Goal: Transaction & Acquisition: Download file/media

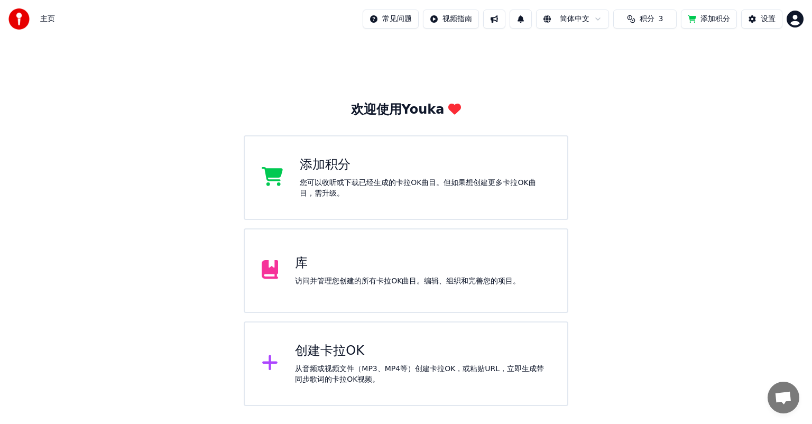
click at [336, 347] on div "创建卡拉OK" at bounding box center [422, 351] width 255 height 17
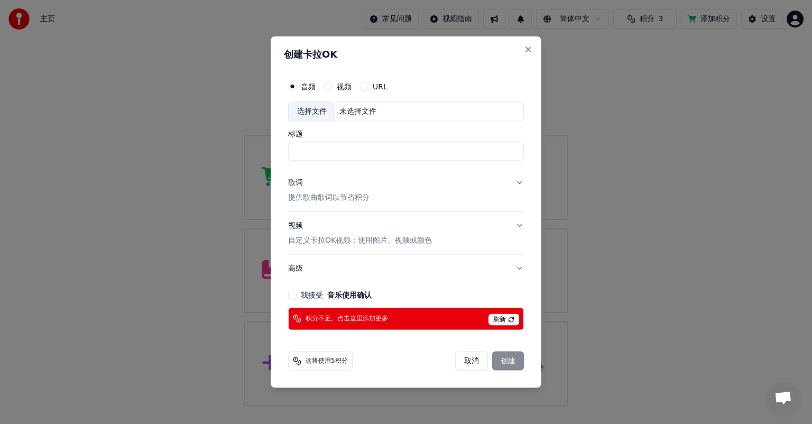
click at [312, 114] on div "选择文件" at bounding box center [312, 111] width 47 height 19
type input "**********"
click at [519, 183] on button "歌词 提供歌曲歌词以节省积分" at bounding box center [406, 190] width 236 height 42
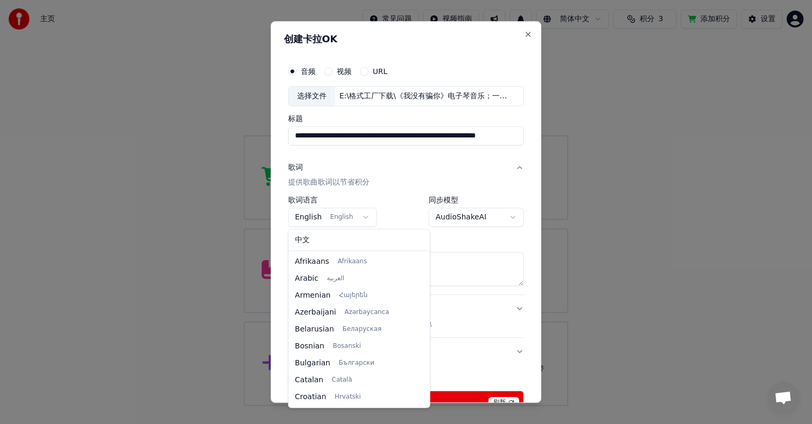
click at [364, 218] on body "**********" at bounding box center [406, 203] width 812 height 406
select select "**"
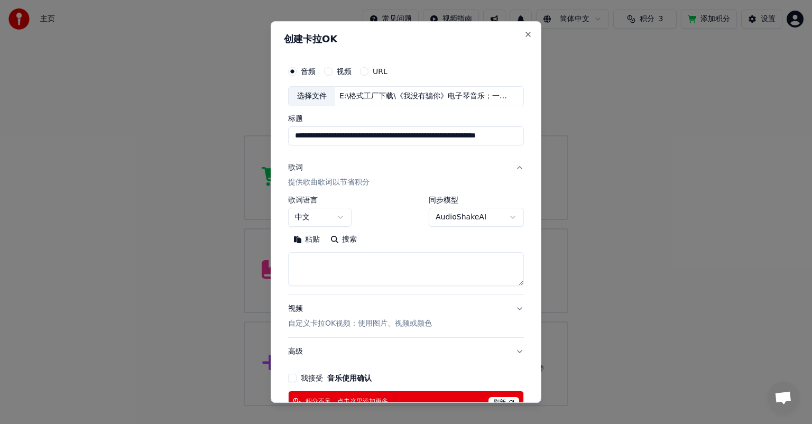
click at [369, 257] on textarea at bounding box center [406, 269] width 236 height 34
click at [503, 215] on body "**********" at bounding box center [406, 203] width 812 height 406
click at [396, 187] on body "**********" at bounding box center [406, 203] width 812 height 406
click at [338, 264] on textarea at bounding box center [406, 269] width 236 height 34
click at [302, 242] on button "粘贴" at bounding box center [306, 239] width 37 height 17
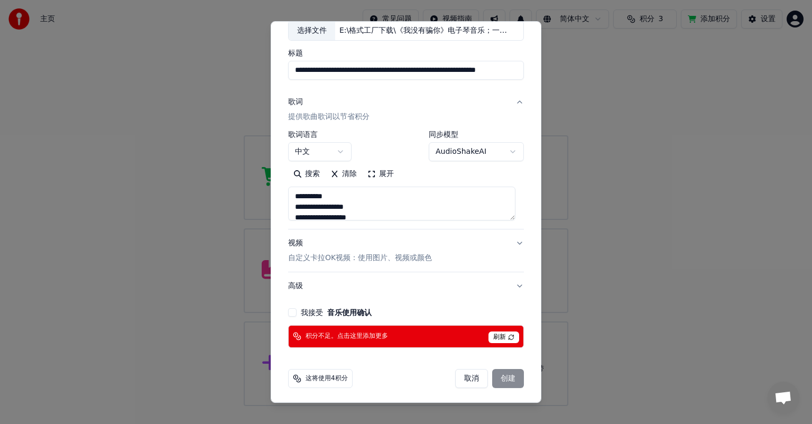
scroll to position [67, 0]
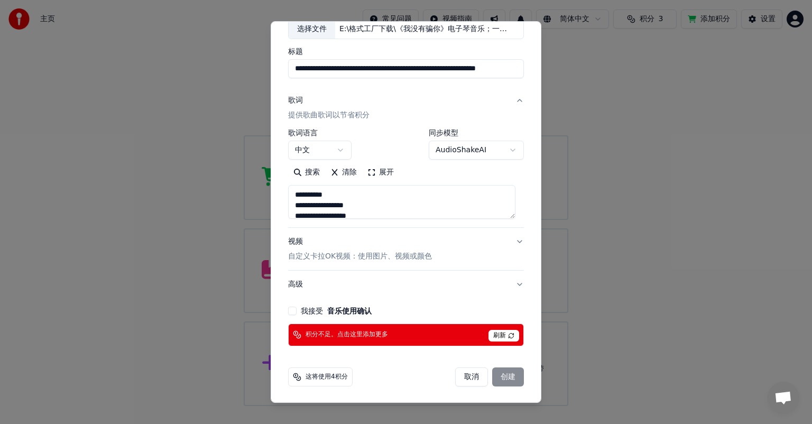
click at [294, 311] on button "我接受 音乐使用确认" at bounding box center [292, 311] width 8 height 8
click at [438, 336] on div "积分不足。点击这里添加更多 刷新" at bounding box center [406, 334] width 236 height 23
click at [341, 328] on div "积分不足。点击这里添加更多 刷新" at bounding box center [406, 334] width 236 height 23
click at [498, 334] on span "刷新" at bounding box center [503, 336] width 31 height 12
click at [498, 335] on span "刷新" at bounding box center [503, 336] width 31 height 12
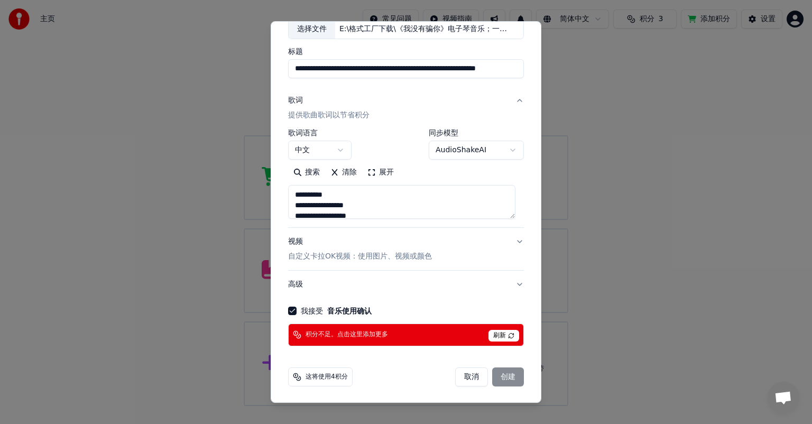
type textarea "**********"
select select
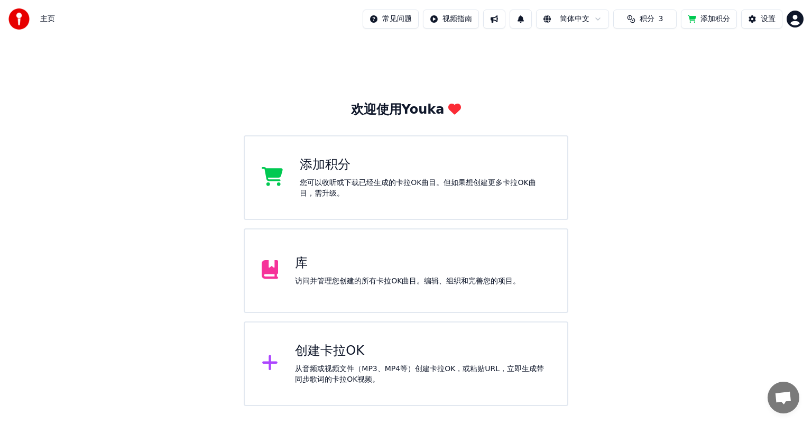
click at [639, 24] on button "积分 3" at bounding box center [644, 19] width 63 height 19
click at [651, 100] on button "刷新" at bounding box center [645, 98] width 41 height 19
click at [700, 21] on button "添加积分" at bounding box center [709, 19] width 56 height 19
click at [314, 165] on div "添加积分" at bounding box center [425, 164] width 251 height 17
click at [42, 24] on div "主页" at bounding box center [31, 18] width 47 height 21
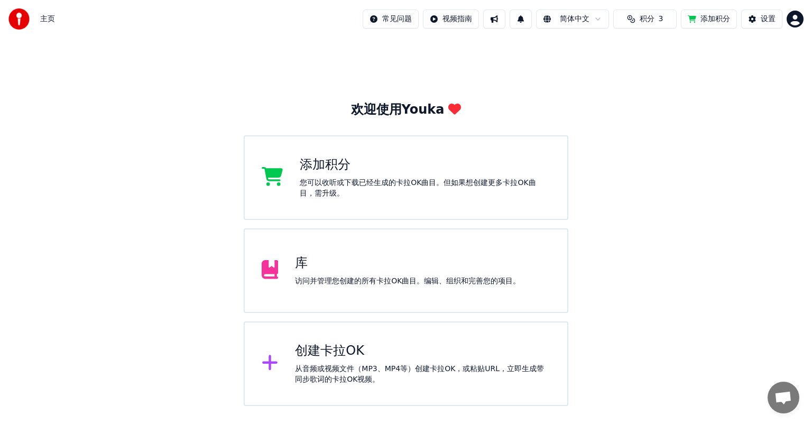
click at [36, 19] on div "主页" at bounding box center [31, 18] width 47 height 21
click at [798, 25] on html "主页 常见问题 视频指南 简体中文 积分 3 添加积分 设置 欢迎使用Youka 添加积分 您可以收听或下载已经生成的卡拉OK曲目。但如果想创建更多卡拉OK曲…" at bounding box center [406, 203] width 812 height 406
click at [321, 363] on html "主页 常见问题 视频指南 简体中文 积分 3 添加积分 设置 欢迎使用Youka 添加积分 您可以收听或下载已经生成的卡拉OK曲目。但如果想创建更多卡拉OK曲…" at bounding box center [406, 203] width 812 height 406
click at [323, 358] on div "创建卡拉OK" at bounding box center [422, 351] width 255 height 17
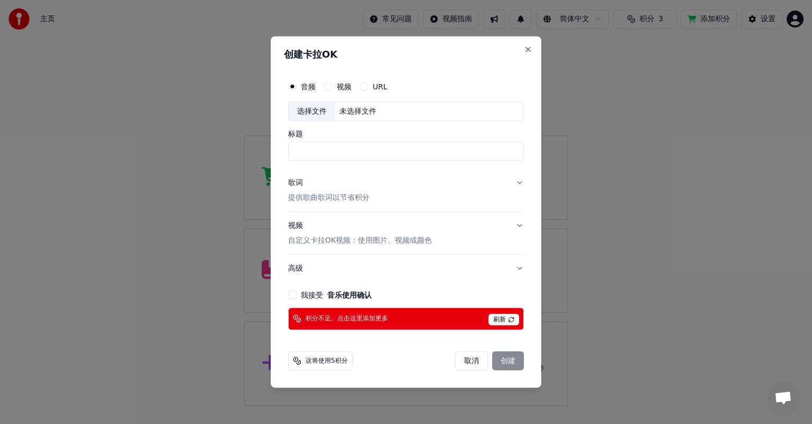
click at [508, 321] on span "刷新" at bounding box center [503, 319] width 31 height 12
click at [498, 321] on span "刷新" at bounding box center [503, 319] width 31 height 12
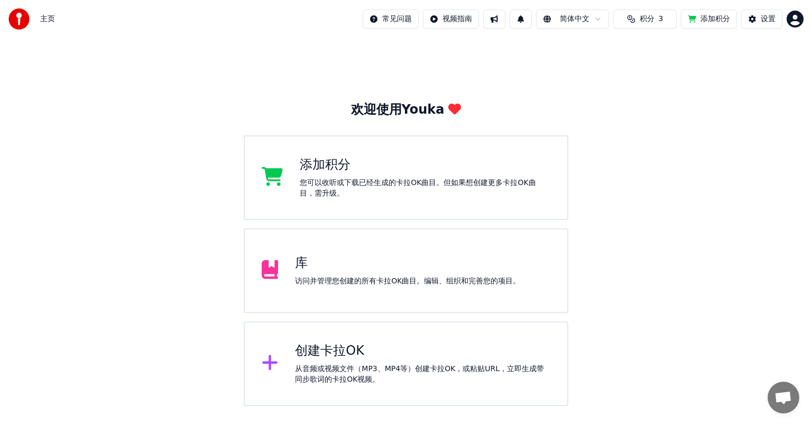
click at [381, 296] on div "库 访问并管理您创建的所有卡拉OK曲目。编辑、组织和完善您的项目。" at bounding box center [406, 270] width 325 height 85
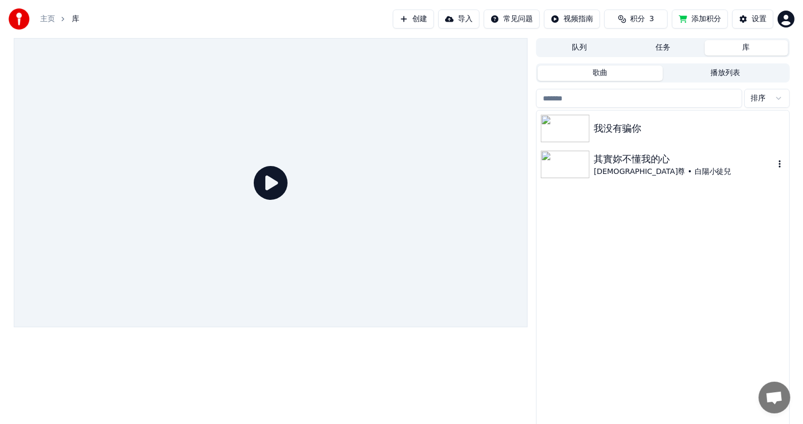
click at [572, 158] on img at bounding box center [565, 164] width 49 height 27
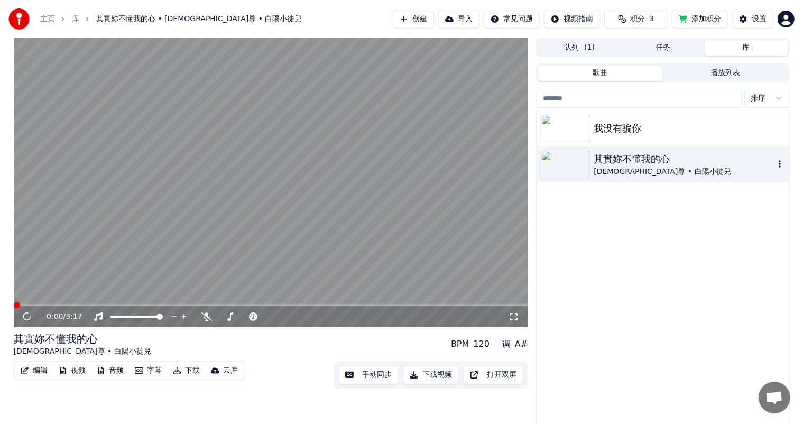
click at [572, 158] on img at bounding box center [565, 164] width 49 height 27
click at [190, 374] on button "下载" at bounding box center [187, 370] width 36 height 15
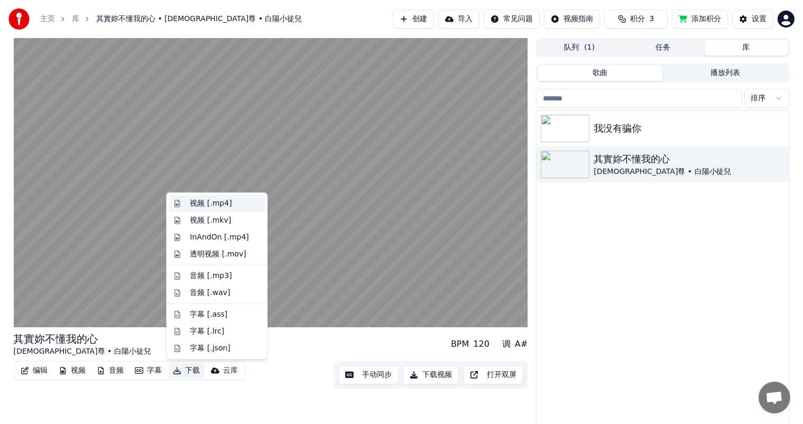
click at [201, 204] on div "视频 [.mp4]" at bounding box center [211, 203] width 42 height 11
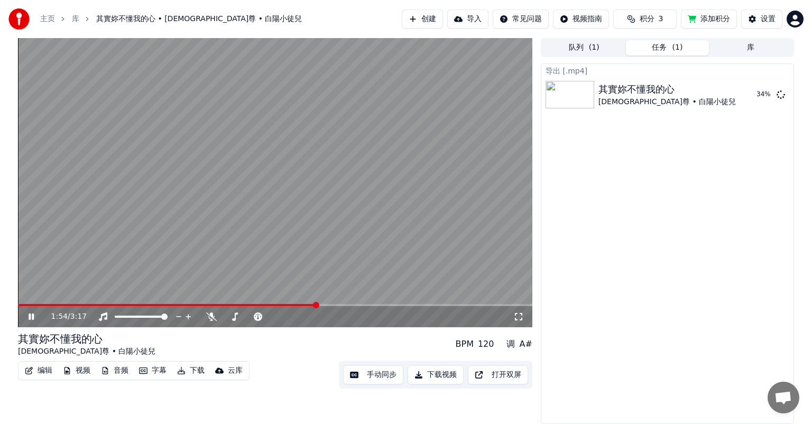
click at [192, 371] on button "下载" at bounding box center [191, 370] width 36 height 15
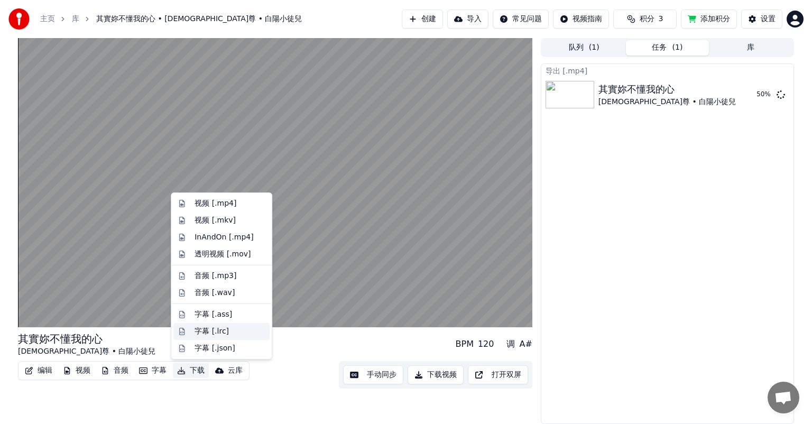
click at [202, 332] on div "字幕 [.lrc]" at bounding box center [212, 331] width 34 height 11
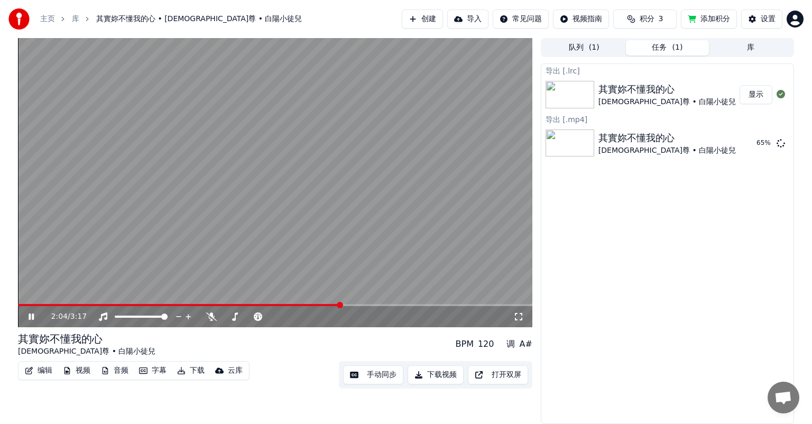
click at [756, 95] on button "显示" at bounding box center [755, 94] width 33 height 19
click at [235, 375] on div "云库" at bounding box center [235, 370] width 15 height 11
click at [436, 378] on button "下载视频" at bounding box center [436, 374] width 56 height 19
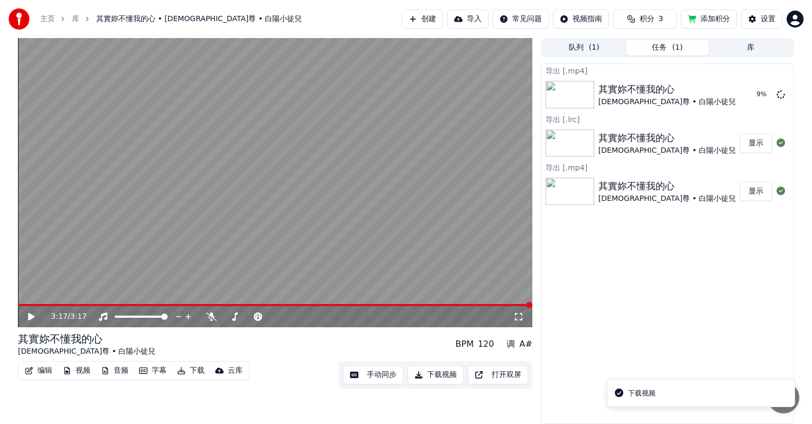
click at [754, 192] on button "显示" at bounding box center [755, 191] width 33 height 19
click at [28, 317] on icon at bounding box center [31, 316] width 6 height 7
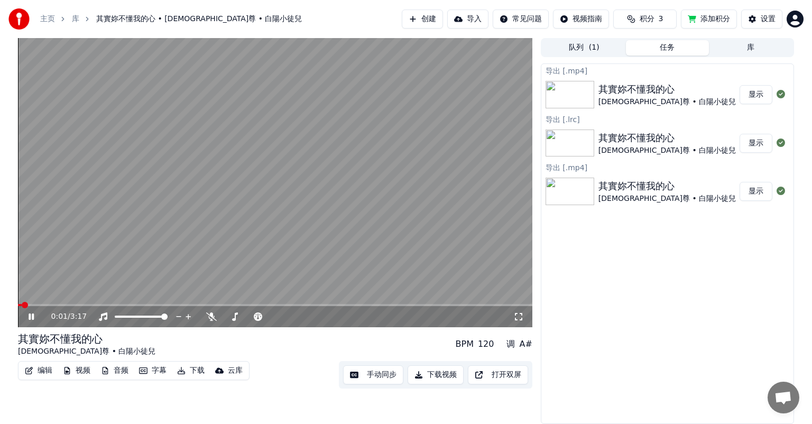
click at [28, 317] on icon at bounding box center [38, 316] width 25 height 8
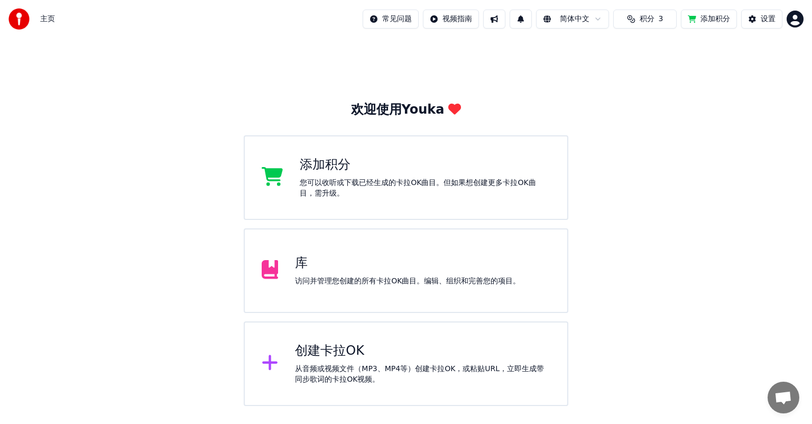
click at [371, 356] on div "创建卡拉OK" at bounding box center [422, 351] width 255 height 17
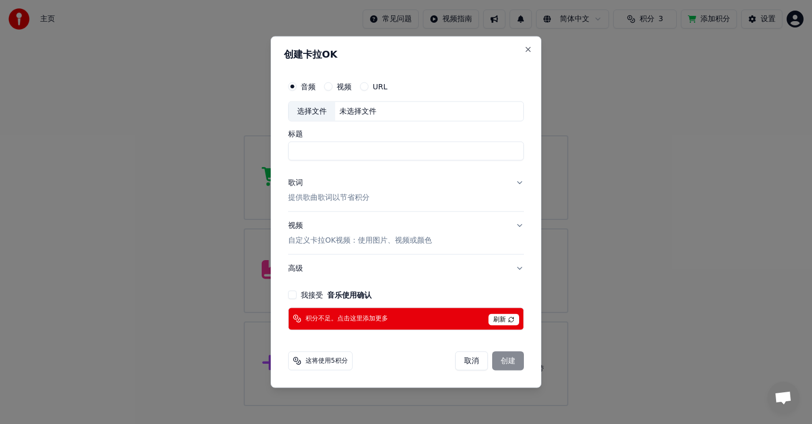
click at [320, 363] on span "这将使用5积分" at bounding box center [327, 360] width 42 height 8
click at [528, 50] on button "Close" at bounding box center [528, 49] width 8 height 8
